Goal: Complete application form: Complete application form

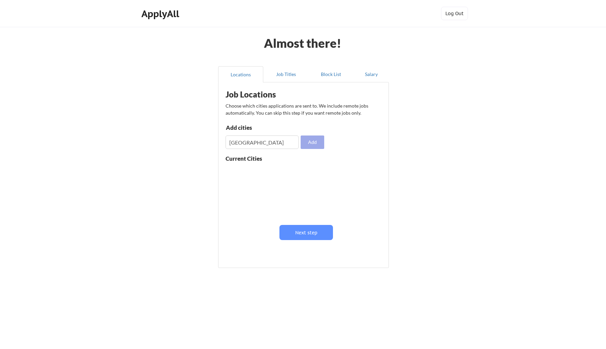
click at [308, 146] on button "Add" at bounding box center [312, 142] width 24 height 13
click at [254, 143] on input "input" at bounding box center [261, 142] width 73 height 13
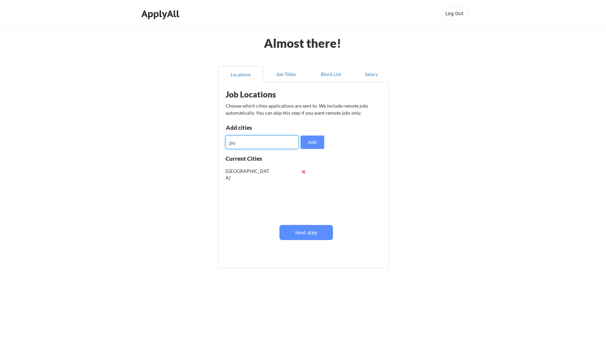
type input "p"
type input "I"
click at [258, 145] on input "input" at bounding box center [261, 142] width 73 height 13
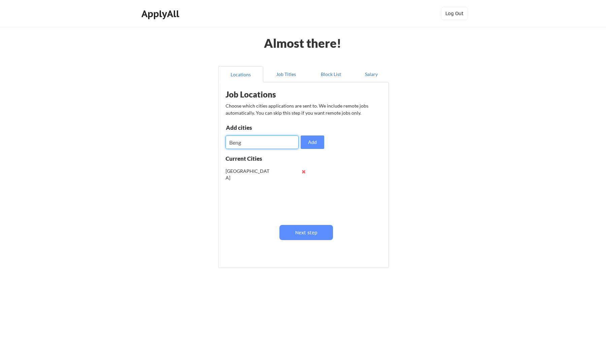
paste input "bengaluru"
type input "bengaluru"
click at [312, 147] on button "Add" at bounding box center [312, 142] width 24 height 13
click at [254, 142] on input "input" at bounding box center [261, 142] width 73 height 13
paste input "hyderabad"
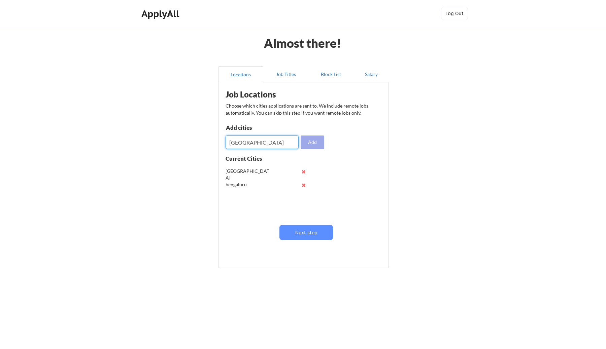
type input "hyderabad"
click at [312, 144] on button "Add" at bounding box center [312, 142] width 24 height 13
click at [259, 146] on input "input" at bounding box center [261, 142] width 73 height 13
type input "Dubai"
click at [314, 143] on button "Add" at bounding box center [312, 142] width 24 height 13
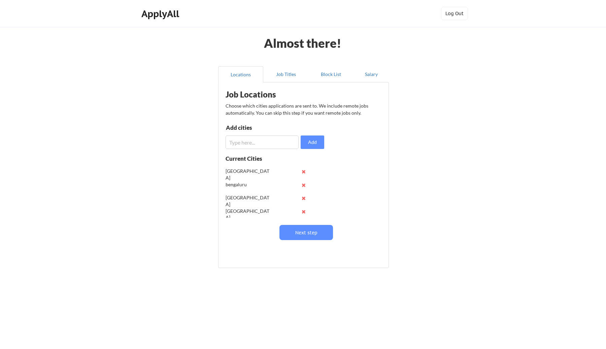
click at [238, 142] on input "input" at bounding box center [261, 142] width 73 height 13
type input "Abu Dhabi"
click at [321, 146] on button "Add" at bounding box center [312, 142] width 24 height 13
click at [257, 141] on input "input" at bounding box center [261, 142] width 73 height 13
type input "Doha"
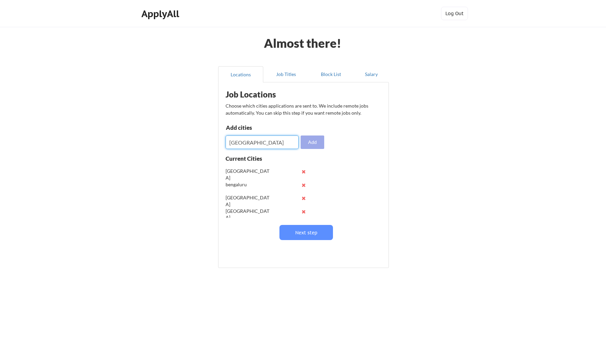
click at [313, 142] on button "Add" at bounding box center [312, 142] width 24 height 13
click at [250, 144] on input "input" at bounding box center [261, 142] width 73 height 13
type input "N"
click at [228, 184] on div "bengaluru" at bounding box center [247, 184] width 44 height 7
click at [269, 144] on input "input" at bounding box center [261, 142] width 73 height 13
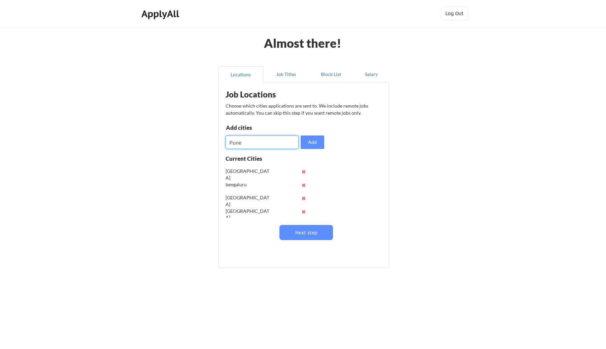
type input "Pune"
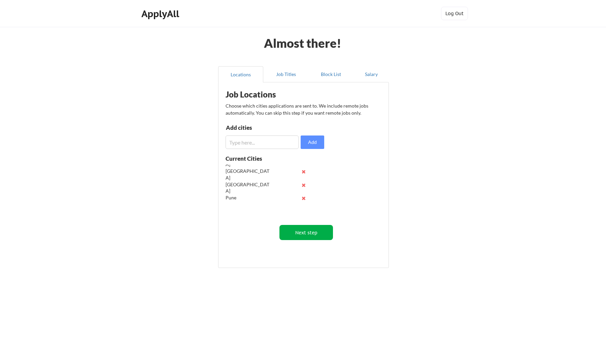
click at [301, 233] on button "Next step" at bounding box center [306, 232] width 54 height 15
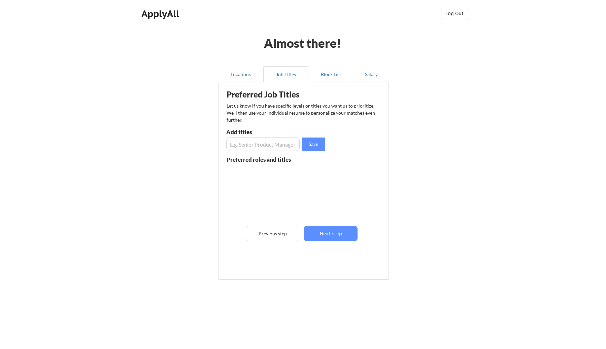
click at [248, 142] on input "input" at bounding box center [262, 144] width 73 height 13
type input "User experience designer"
click at [315, 144] on button "Save" at bounding box center [313, 144] width 24 height 13
click at [264, 147] on input "input" at bounding box center [262, 144] width 73 height 13
type input "Product Designer"
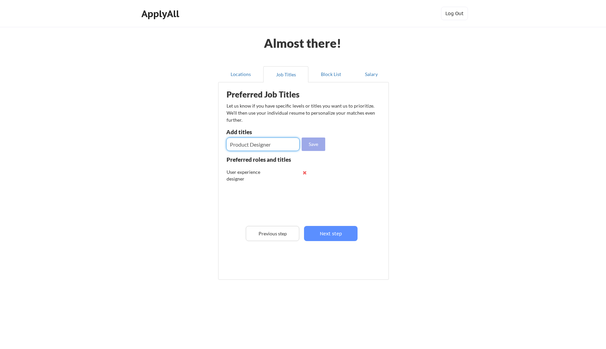
click at [317, 146] on button "Save" at bounding box center [313, 144] width 24 height 13
click at [253, 142] on input "input" at bounding box center [262, 144] width 73 height 13
type input "UX designer"
click at [310, 145] on button "Save" at bounding box center [313, 144] width 24 height 13
click at [287, 146] on input "input" at bounding box center [262, 144] width 73 height 13
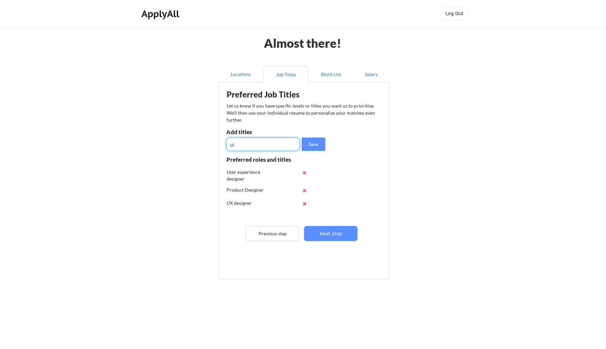
type input "u"
type input "UI/UX Designer"
click at [321, 146] on button "Save" at bounding box center [313, 144] width 24 height 13
click at [269, 142] on input "input" at bounding box center [262, 144] width 73 height 13
type input "Design Strategist"
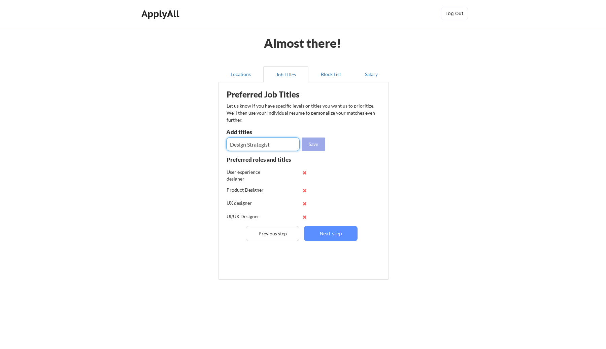
click at [312, 145] on button "Save" at bounding box center [313, 144] width 24 height 13
click at [264, 146] on input "input" at bounding box center [262, 144] width 73 height 13
type input "P"
click at [338, 233] on button "Next step" at bounding box center [331, 233] width 54 height 15
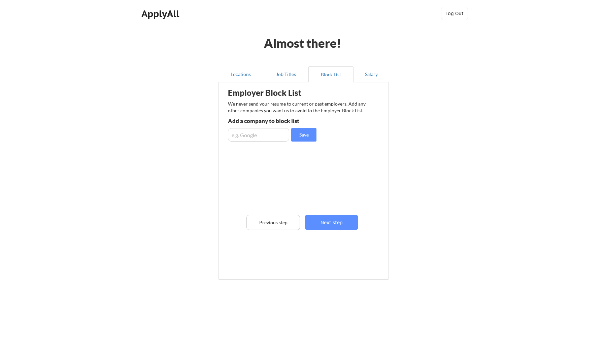
click at [260, 136] on input "input" at bounding box center [258, 134] width 61 height 13
type input "Google"
click at [234, 164] on div "Google" at bounding box center [263, 161] width 71 height 7
click at [272, 224] on button "Previous step" at bounding box center [273, 222] width 54 height 15
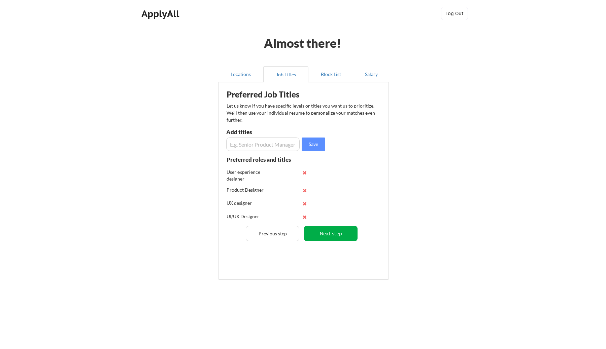
click at [354, 237] on button "Next step" at bounding box center [331, 233] width 54 height 15
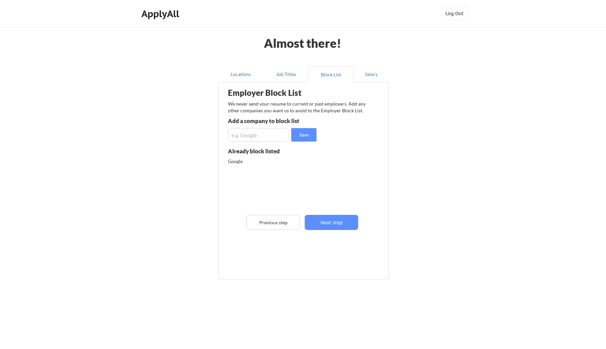
click at [246, 162] on div "Google" at bounding box center [263, 161] width 71 height 7
click at [257, 135] on input "input" at bounding box center [258, 134] width 61 height 13
type input "google"
click at [285, 227] on button "Previous step" at bounding box center [273, 222] width 54 height 15
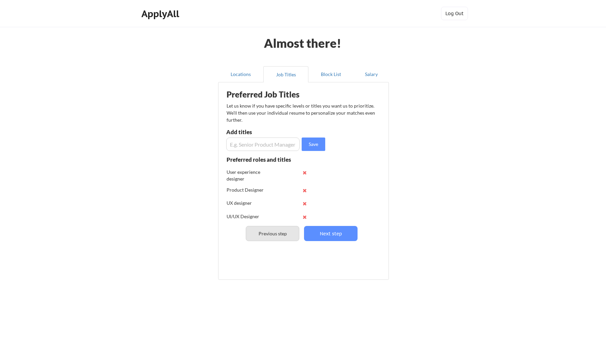
click at [285, 227] on button "Previous step" at bounding box center [273, 233] width 54 height 15
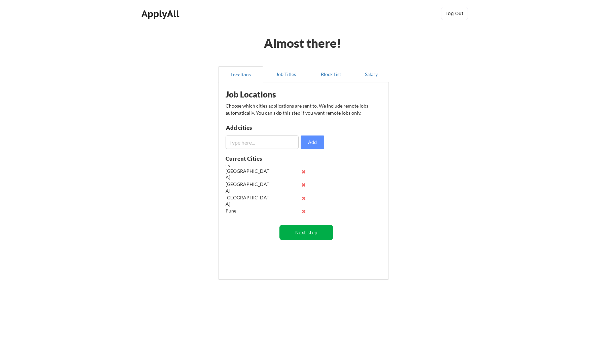
scroll to position [40, 0]
click at [314, 236] on button "Next step" at bounding box center [306, 232] width 54 height 15
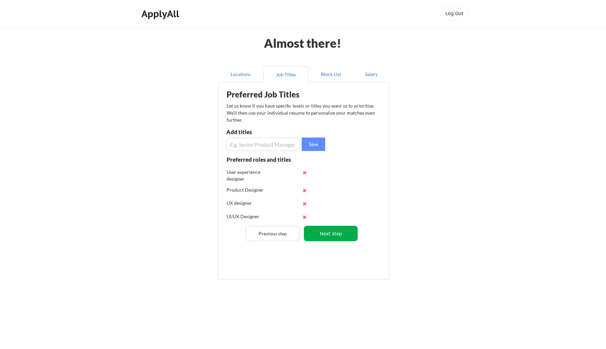
click at [335, 237] on button "Next step" at bounding box center [331, 233] width 54 height 15
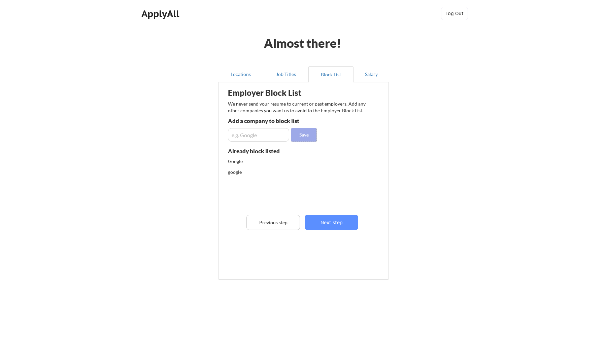
click at [310, 138] on button "Save" at bounding box center [303, 134] width 25 height 13
click at [234, 171] on div "google" at bounding box center [263, 172] width 71 height 7
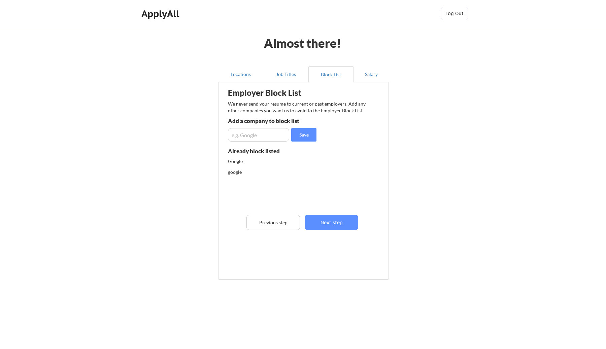
click at [260, 169] on div "google" at bounding box center [263, 172] width 71 height 7
click at [265, 128] on div "Employer Block List We never send your resume to current or past employers. Add…" at bounding box center [303, 171] width 163 height 174
click at [263, 134] on input "input" at bounding box center [258, 134] width 61 height 13
click at [287, 163] on div "Google" at bounding box center [263, 161] width 71 height 7
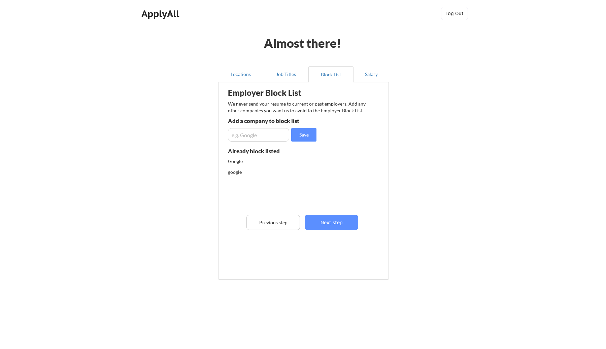
click at [287, 163] on div "Google" at bounding box center [263, 161] width 71 height 7
click at [284, 217] on button "Previous step" at bounding box center [273, 222] width 54 height 15
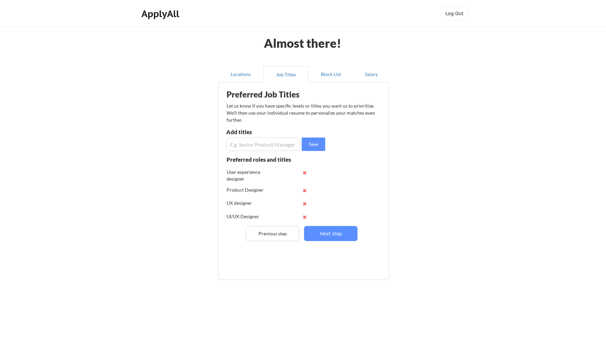
click at [284, 217] on div "UI/UX Designer" at bounding box center [273, 216] width 95 height 13
click at [279, 236] on button "Previous step" at bounding box center [273, 233] width 54 height 15
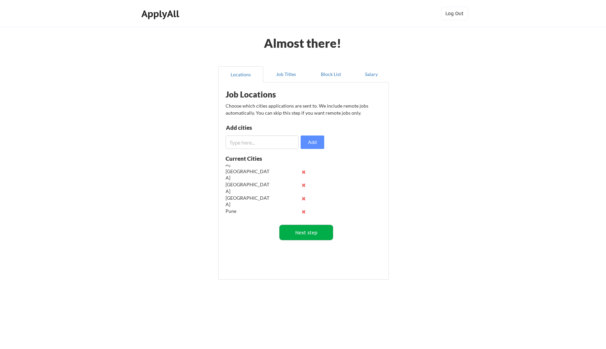
click at [314, 232] on button "Next step" at bounding box center [306, 232] width 54 height 15
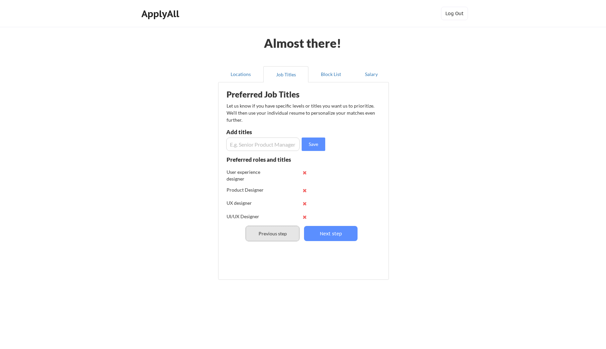
click at [297, 234] on button "Previous step" at bounding box center [273, 233] width 54 height 15
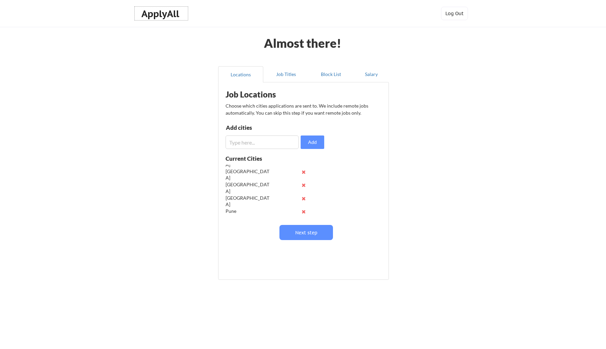
click at [157, 9] on div "ApplyAll" at bounding box center [161, 13] width 40 height 11
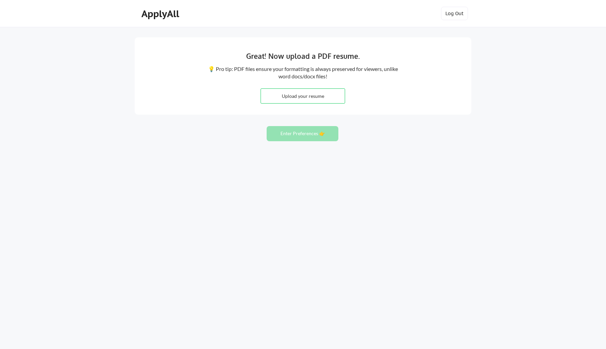
click at [298, 103] on input "file" at bounding box center [303, 96] width 84 height 14
type input "C:\fakepath\[PERSON_NAME] - PDS Resume.pdf"
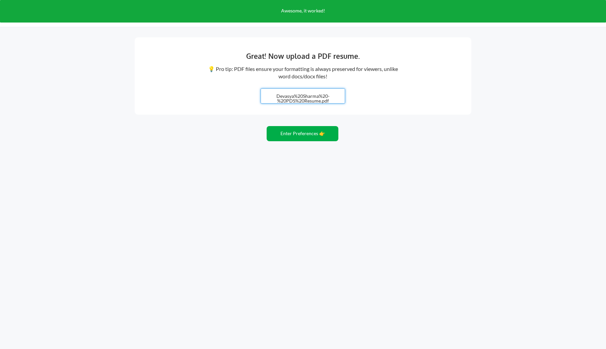
click at [314, 135] on button "Enter Preferences 👉" at bounding box center [302, 133] width 72 height 15
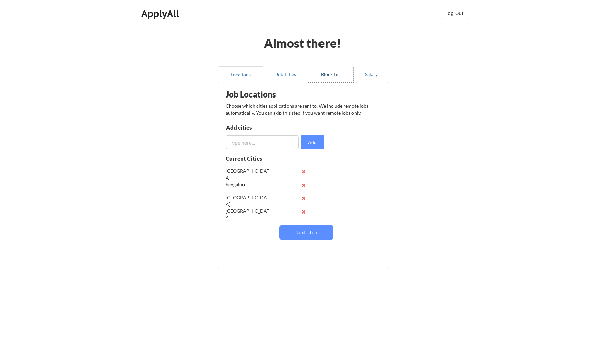
click at [336, 73] on button "Block List" at bounding box center [330, 74] width 45 height 16
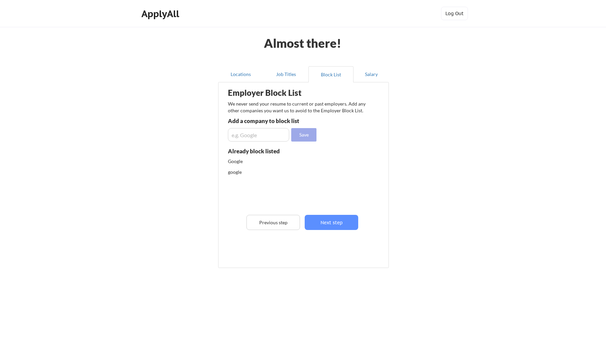
click at [309, 139] on button "Save" at bounding box center [303, 134] width 25 height 13
click at [335, 220] on button "Next step" at bounding box center [332, 222] width 54 height 15
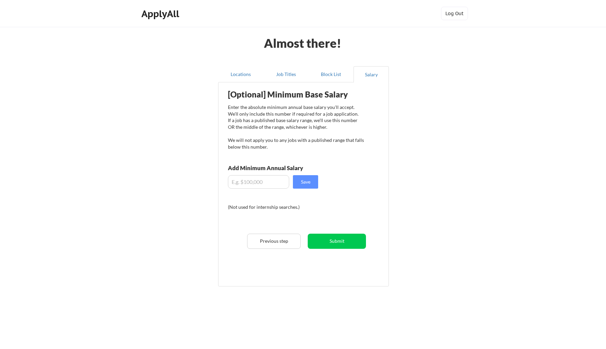
click at [261, 182] on input "input" at bounding box center [258, 181] width 61 height 13
click at [234, 183] on input "input" at bounding box center [258, 181] width 61 height 13
click at [339, 244] on button "Submit" at bounding box center [337, 241] width 58 height 15
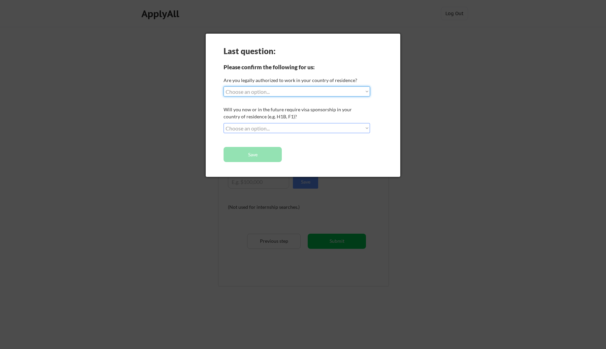
click at [276, 93] on select "Choose an option... Yes, I am a US Citizen Yes, I am a Canadian Citizen Yes, I …" at bounding box center [296, 91] width 146 height 10
